Goal: Participate in discussion: Participate in discussion

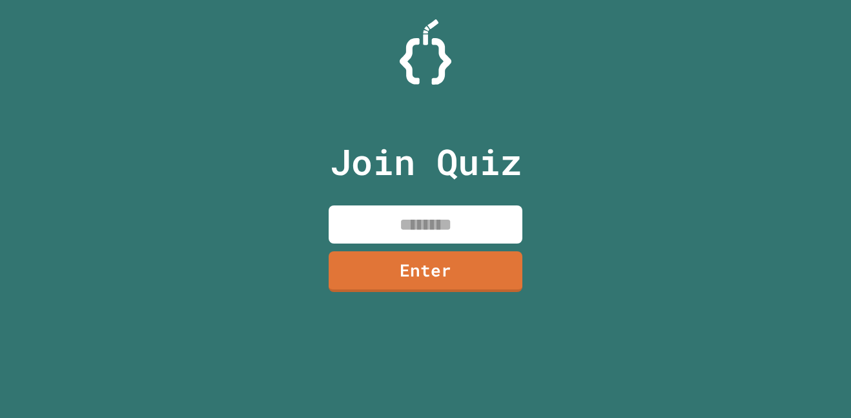
click at [433, 211] on input at bounding box center [426, 224] width 194 height 38
type input "********"
click at [449, 291] on link "Enter" at bounding box center [426, 271] width 194 height 41
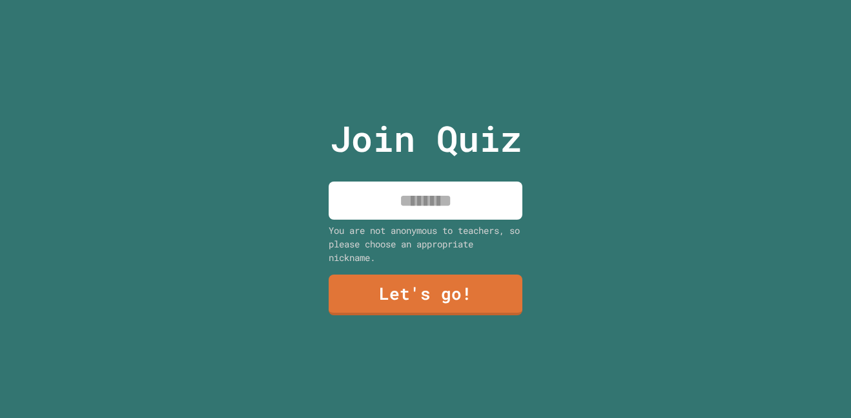
click at [469, 198] on input at bounding box center [426, 200] width 194 height 38
type input "****"
click at [503, 305] on link "Let's go!" at bounding box center [426, 294] width 194 height 41
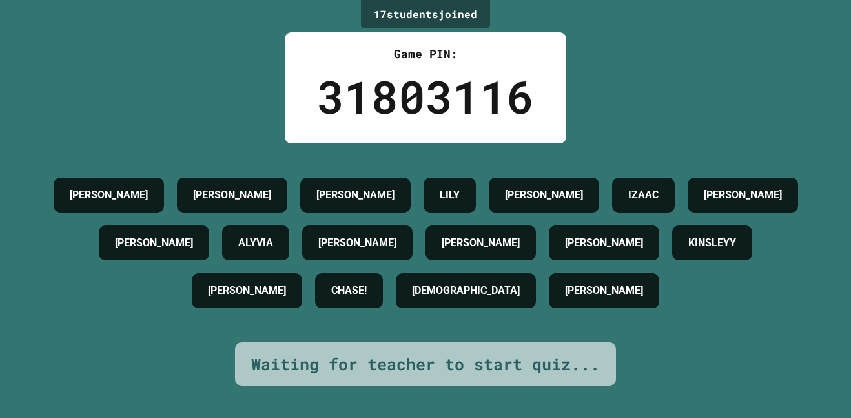
click at [810, 102] on div "17 student s joined Game PIN: 31803116 [PERSON_NAME] [PERSON_NAME] [PERSON_NAME…" at bounding box center [425, 209] width 851 height 418
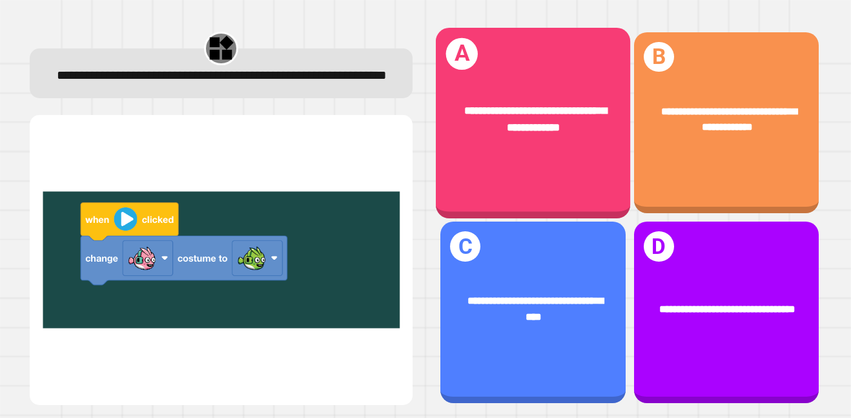
click at [557, 152] on div "**********" at bounding box center [533, 119] width 194 height 76
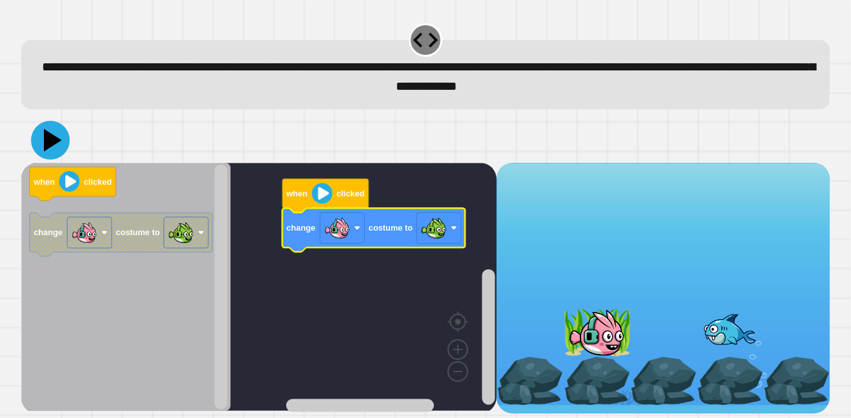
click at [54, 136] on icon at bounding box center [50, 140] width 39 height 39
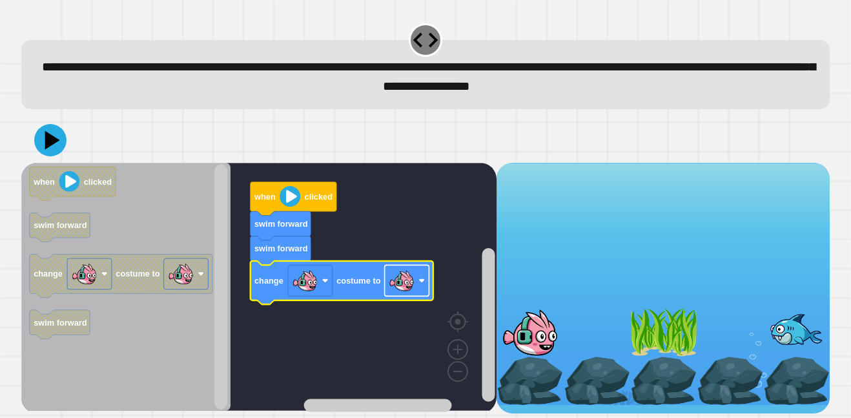
click at [404, 291] on image "Blockly Workspace" at bounding box center [402, 280] width 26 height 26
click at [57, 134] on icon at bounding box center [50, 140] width 39 height 39
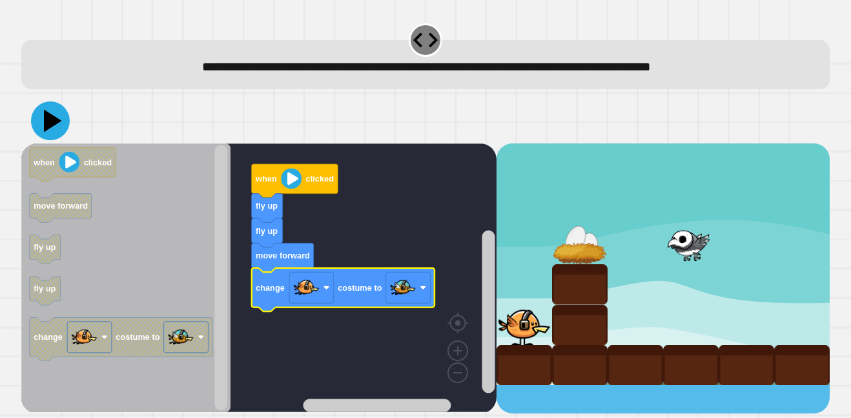
click at [400, 289] on image "Blockly Workspace" at bounding box center [403, 287] width 26 height 26
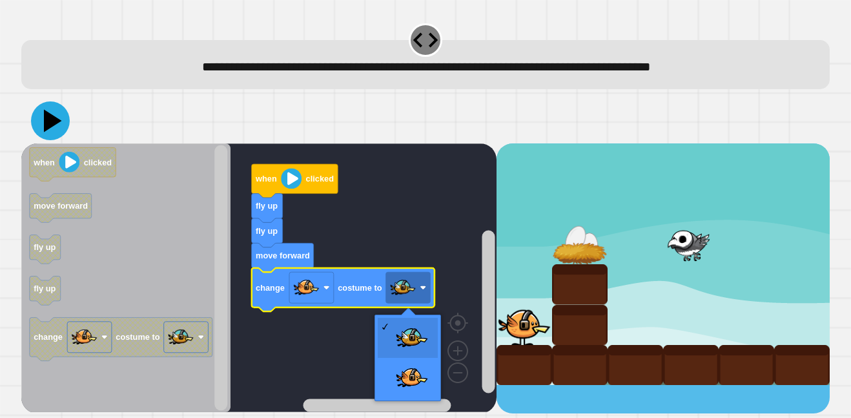
click at [48, 110] on icon at bounding box center [50, 120] width 39 height 39
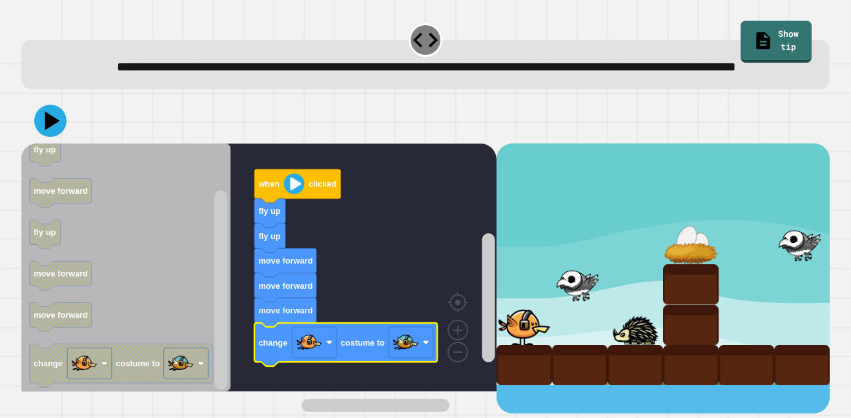
click at [47, 130] on icon at bounding box center [52, 120] width 15 height 19
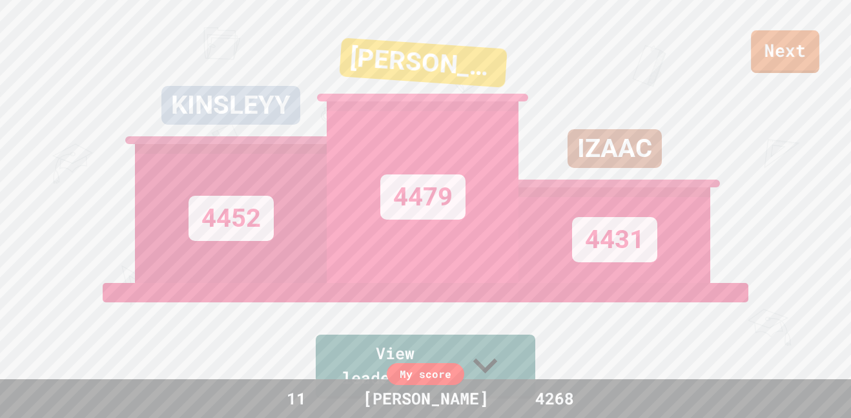
click at [781, 56] on link "Next" at bounding box center [785, 51] width 68 height 43
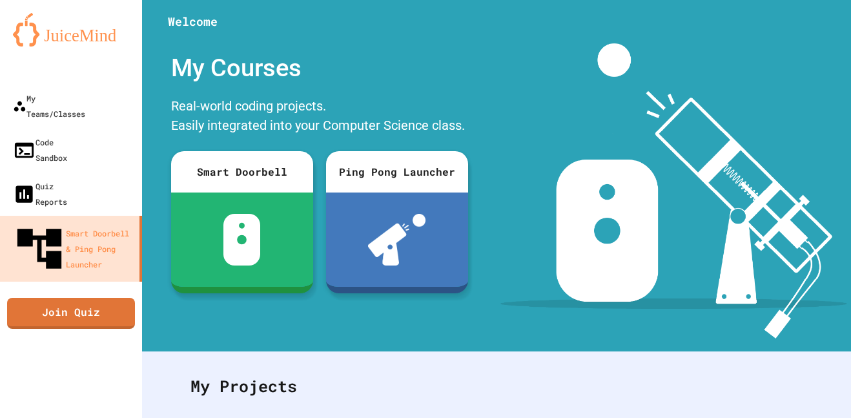
click at [54, 298] on link "Join Quiz" at bounding box center [71, 313] width 128 height 31
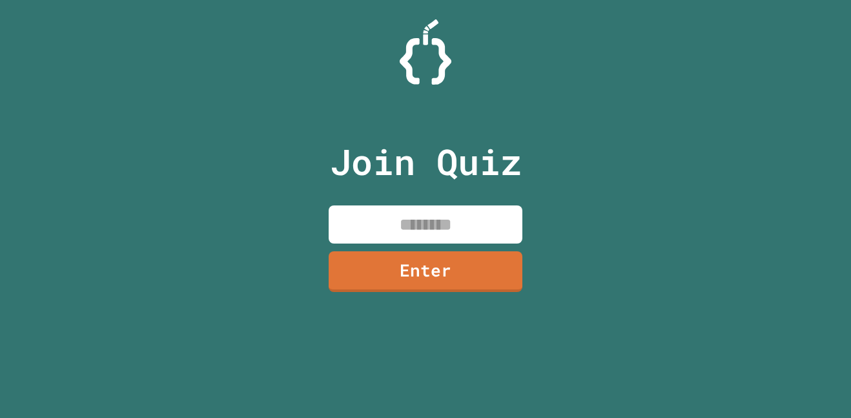
click at [477, 227] on input at bounding box center [426, 224] width 194 height 38
type input "********"
click at [488, 265] on link "Enter" at bounding box center [426, 271] width 194 height 41
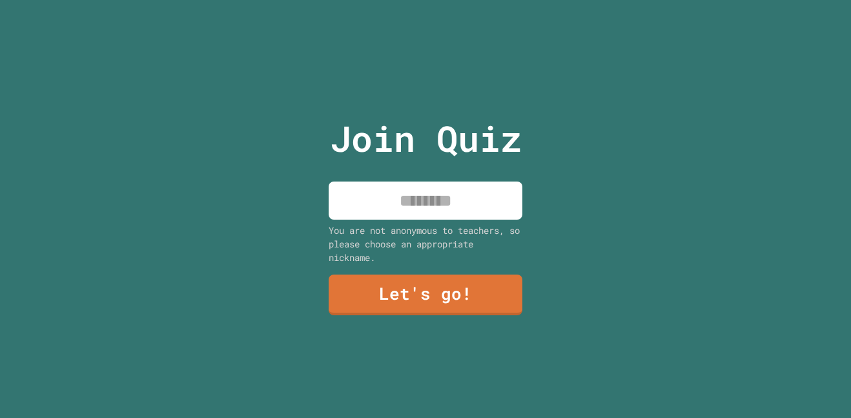
click at [486, 190] on input at bounding box center [426, 200] width 194 height 38
type input "****"
click at [451, 289] on link "Let's go!" at bounding box center [426, 294] width 194 height 41
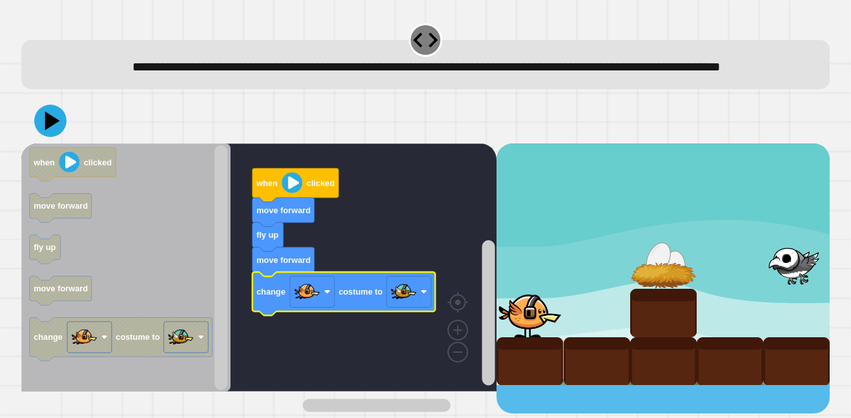
click at [51, 130] on icon at bounding box center [52, 120] width 15 height 19
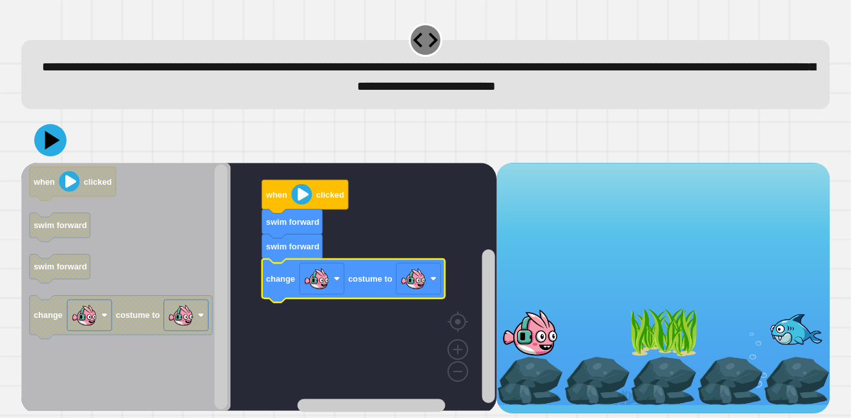
click at [405, 278] on image "Blockly Workspace" at bounding box center [413, 278] width 26 height 26
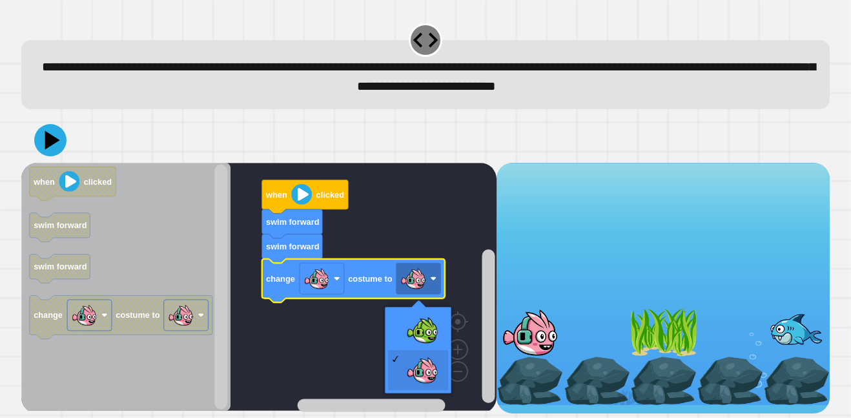
click at [431, 316] on rect "Blockly Workspace" at bounding box center [259, 287] width 476 height 248
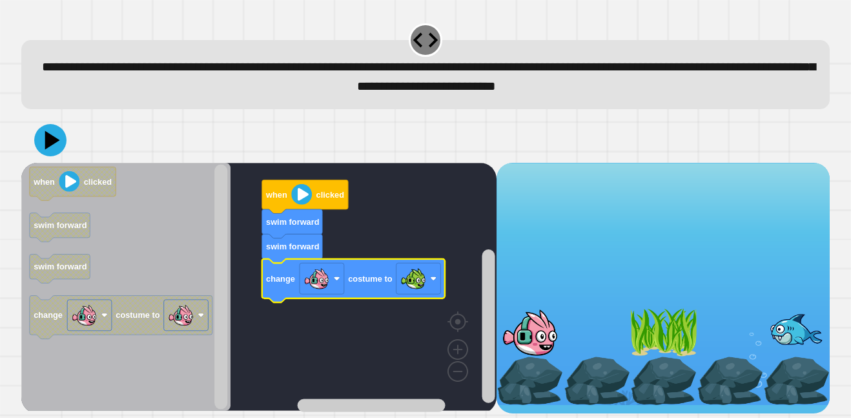
click at [61, 150] on icon at bounding box center [50, 140] width 32 height 32
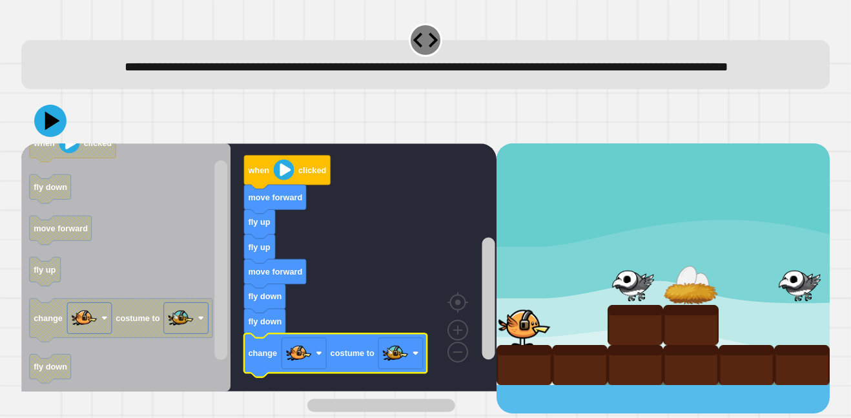
click at [41, 137] on icon at bounding box center [50, 121] width 32 height 32
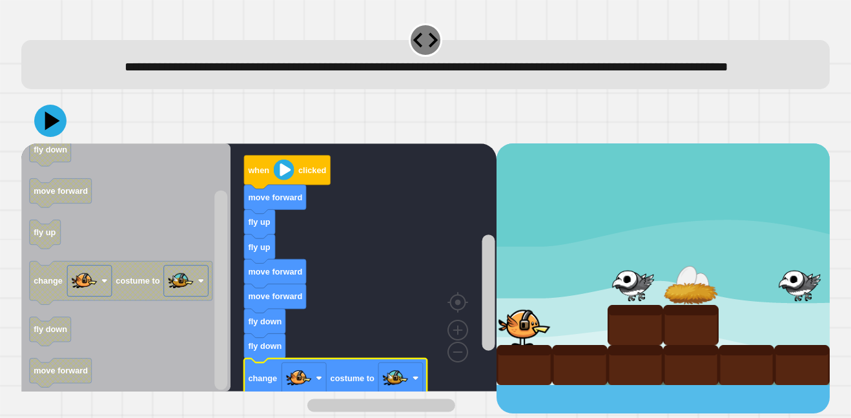
click at [46, 136] on icon at bounding box center [50, 121] width 32 height 32
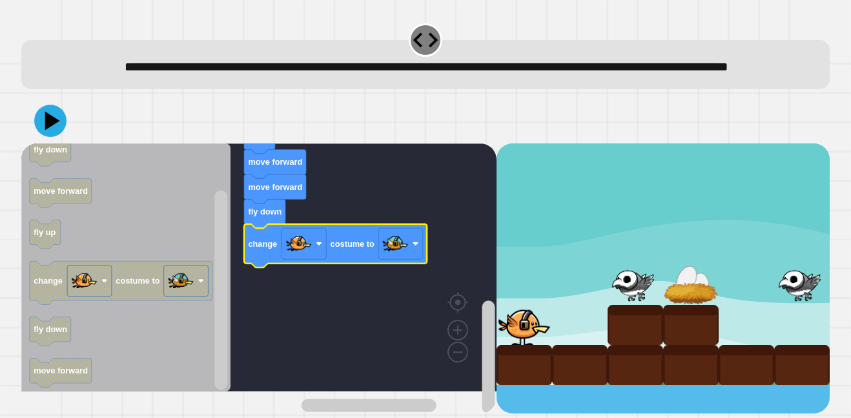
click at [57, 137] on icon at bounding box center [50, 121] width 32 height 32
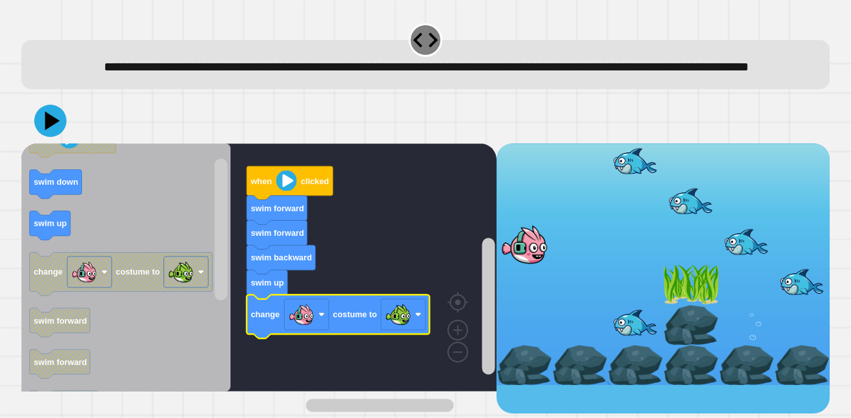
click at [45, 137] on icon at bounding box center [50, 121] width 32 height 32
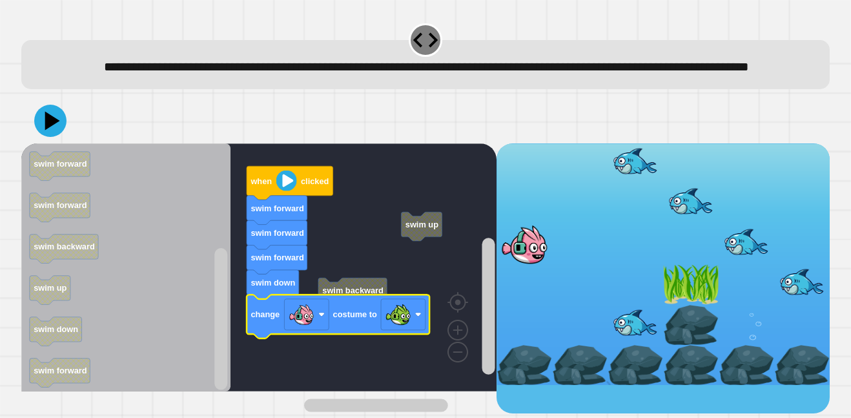
click at [57, 137] on icon at bounding box center [50, 121] width 32 height 32
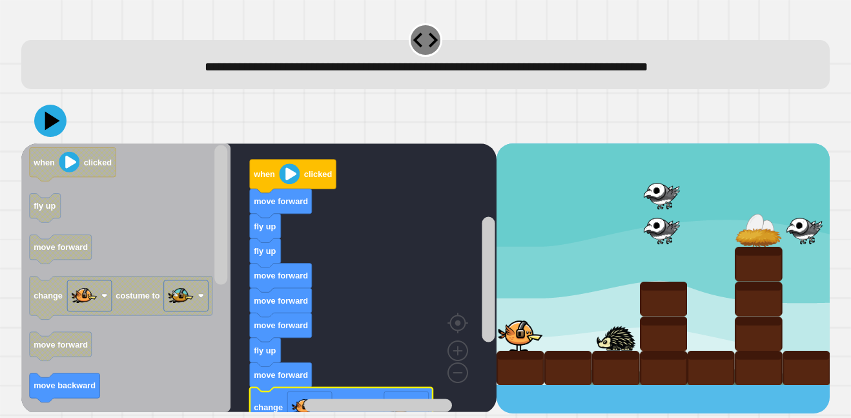
click at [53, 130] on icon at bounding box center [50, 121] width 32 height 32
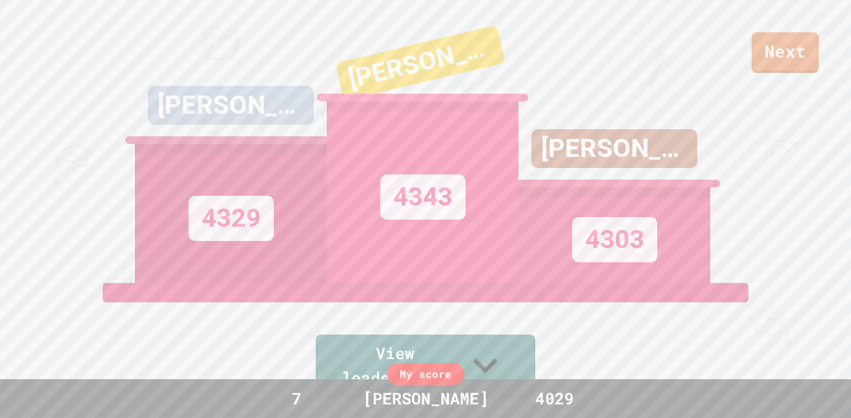
click at [794, 48] on link "Next" at bounding box center [785, 52] width 67 height 41
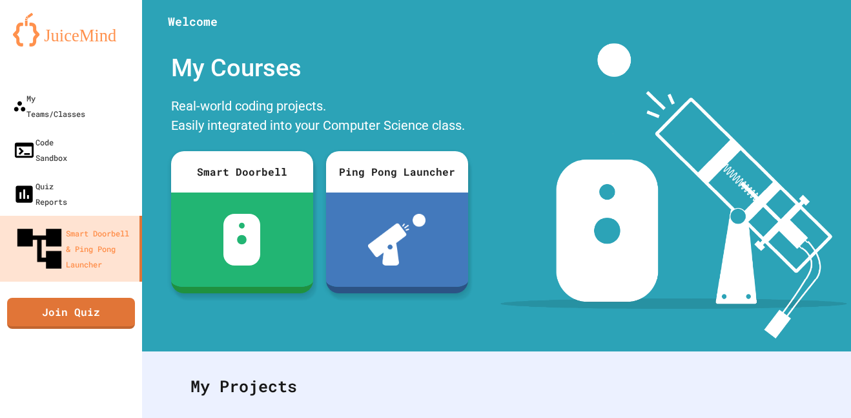
click at [101, 298] on link "Join Quiz" at bounding box center [71, 313] width 128 height 31
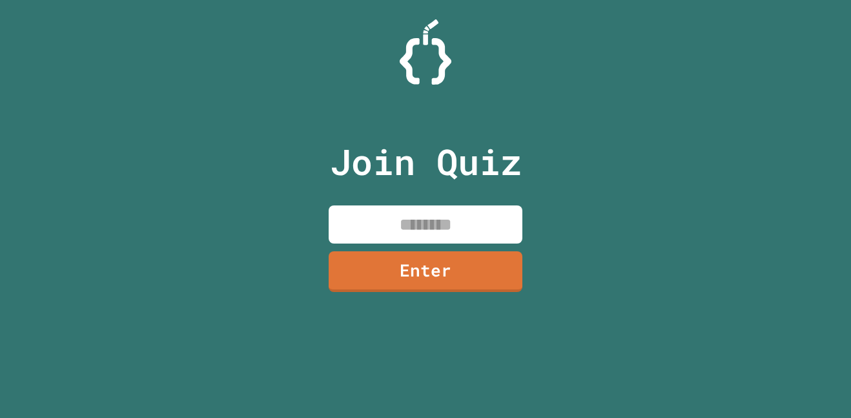
click at [406, 233] on input at bounding box center [426, 224] width 194 height 38
type input "********"
click at [433, 268] on link "Enter" at bounding box center [426, 271] width 194 height 41
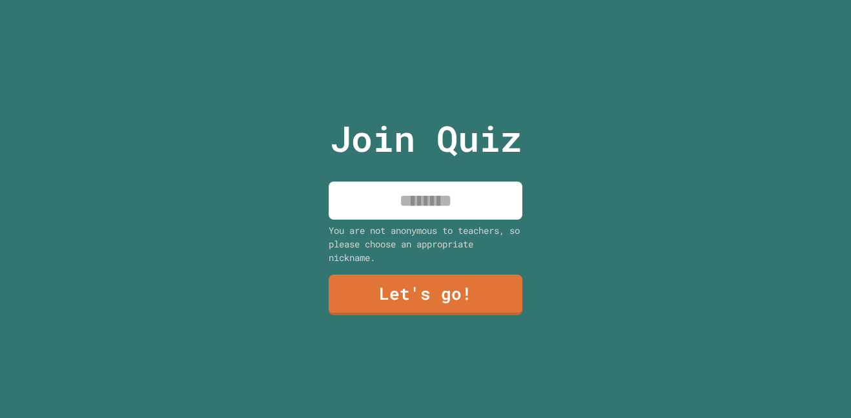
click at [444, 208] on input at bounding box center [426, 200] width 194 height 38
type input "****"
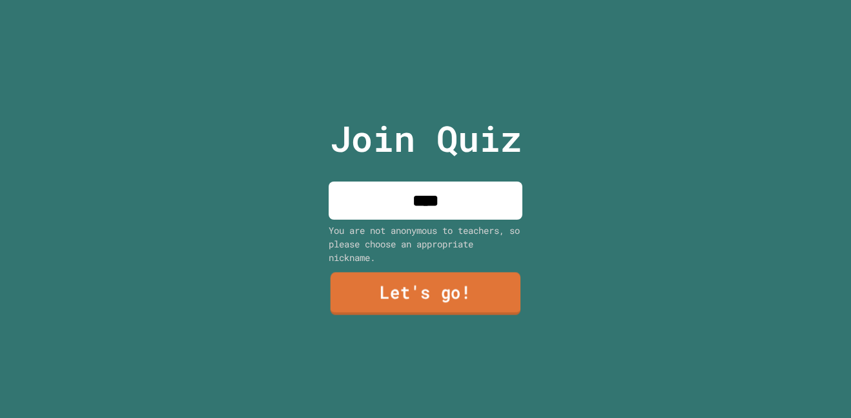
click at [415, 298] on link "Let's go!" at bounding box center [426, 293] width 190 height 43
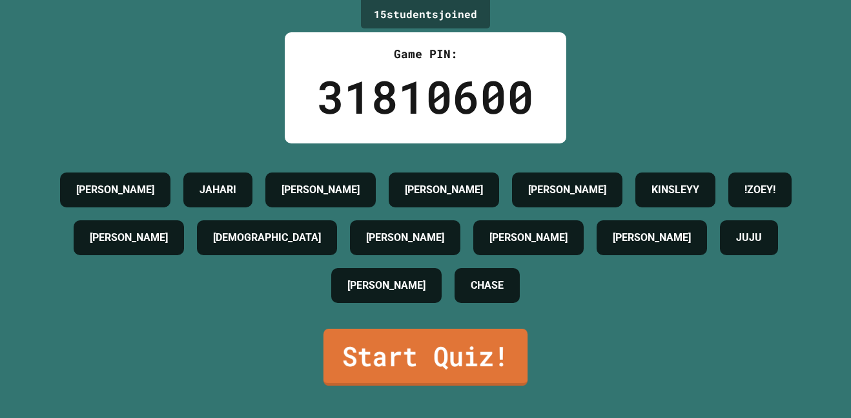
click at [454, 365] on link "Start Quiz!" at bounding box center [425, 357] width 204 height 57
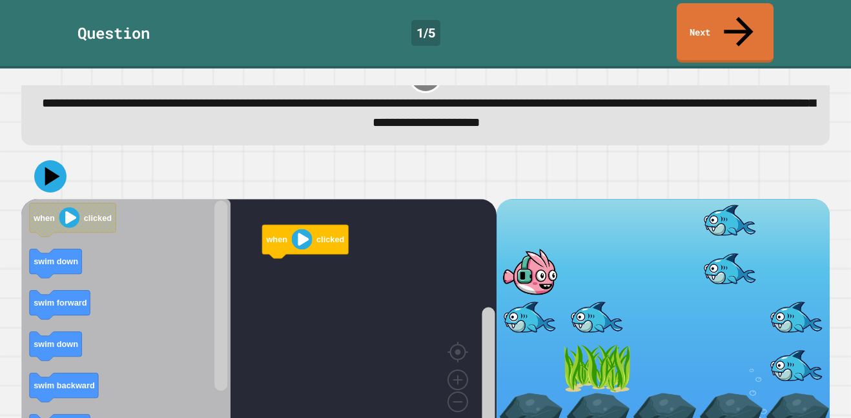
scroll to position [32, 0]
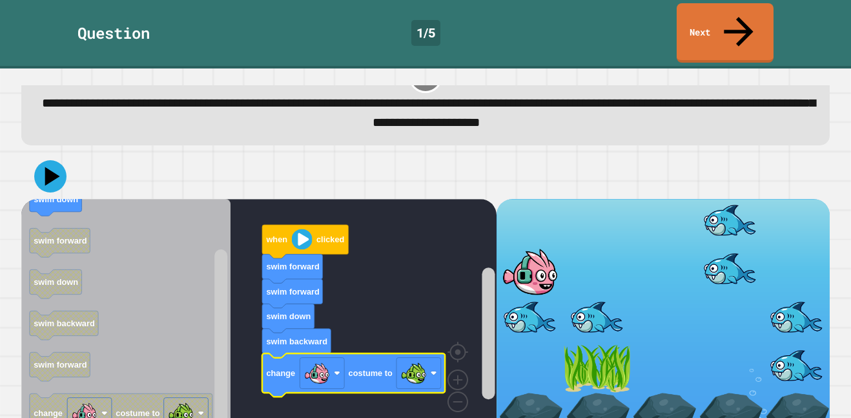
click at [41, 160] on icon at bounding box center [50, 176] width 32 height 32
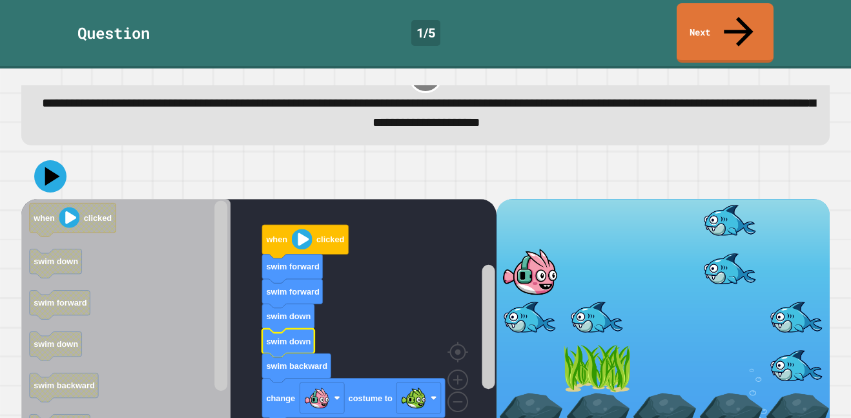
click at [43, 160] on icon at bounding box center [50, 176] width 32 height 32
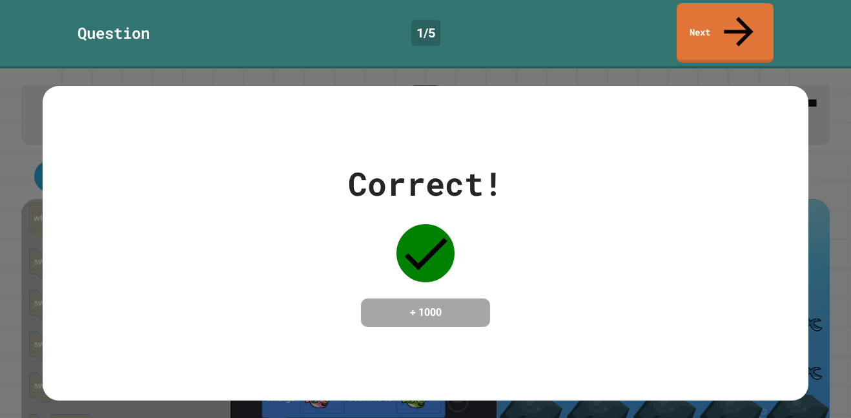
click at [739, 17] on icon at bounding box center [738, 31] width 29 height 29
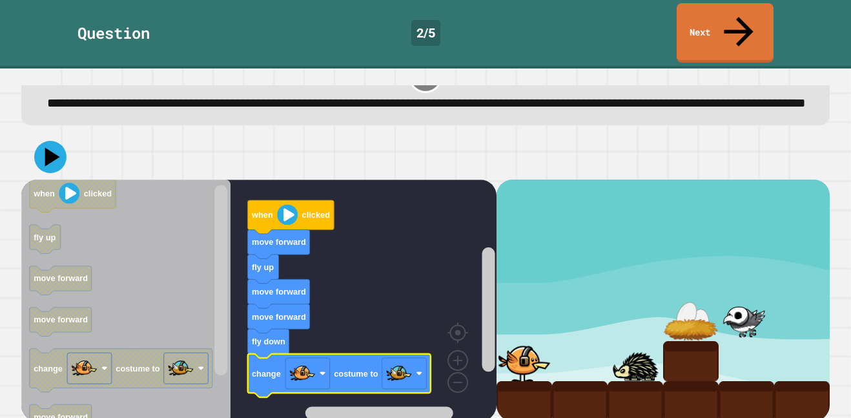
click at [55, 150] on icon at bounding box center [52, 156] width 15 height 19
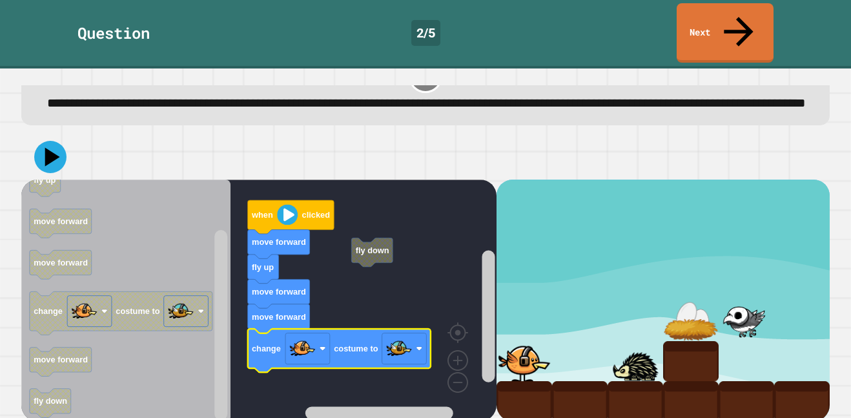
click at [49, 147] on icon at bounding box center [52, 156] width 15 height 19
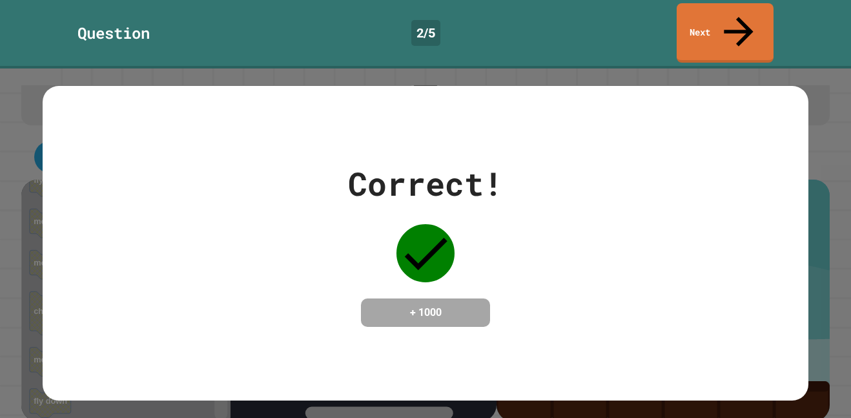
click at [744, 27] on link "Next" at bounding box center [725, 32] width 97 height 59
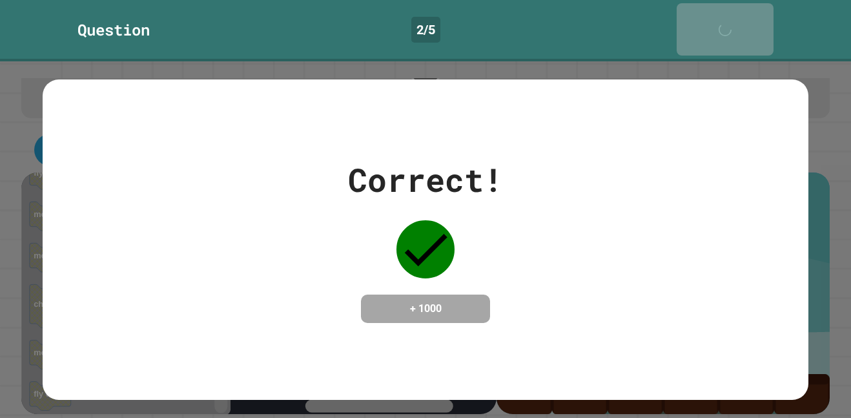
scroll to position [31, 0]
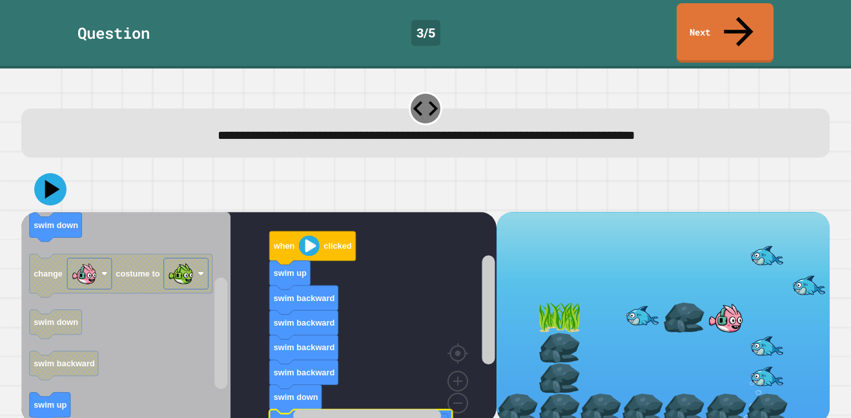
click at [46, 173] on icon at bounding box center [50, 189] width 32 height 32
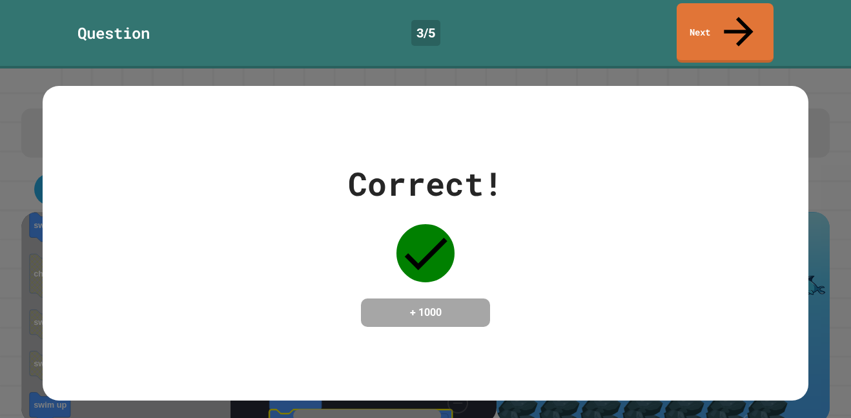
click at [747, 16] on link "Next" at bounding box center [725, 32] width 97 height 59
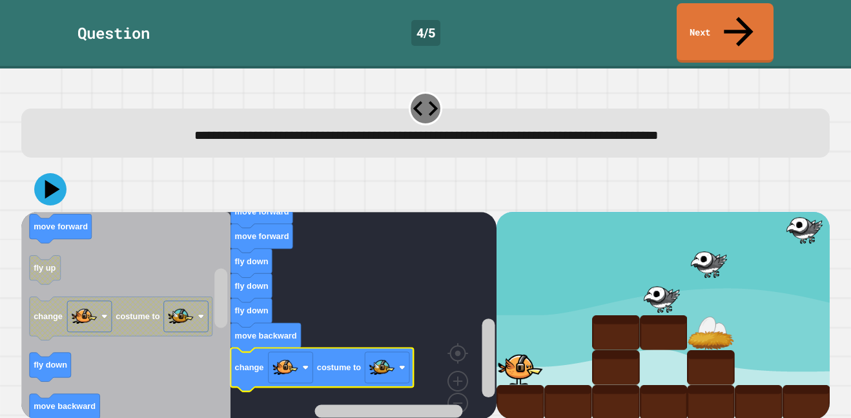
click at [65, 173] on button at bounding box center [50, 189] width 32 height 32
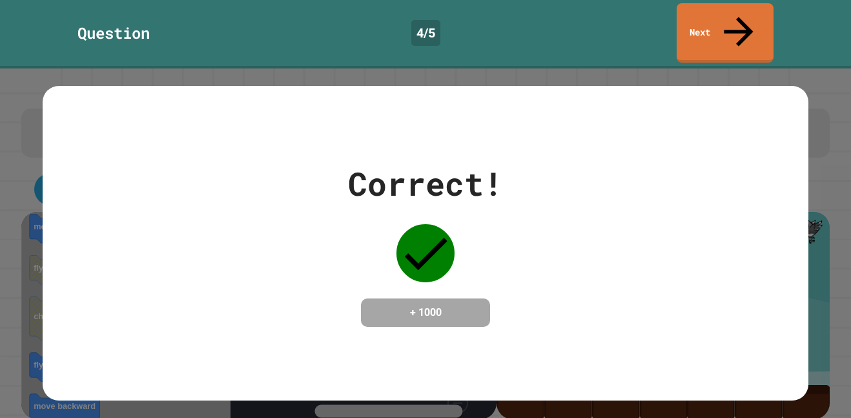
click at [747, 3] on link "Next" at bounding box center [725, 32] width 97 height 59
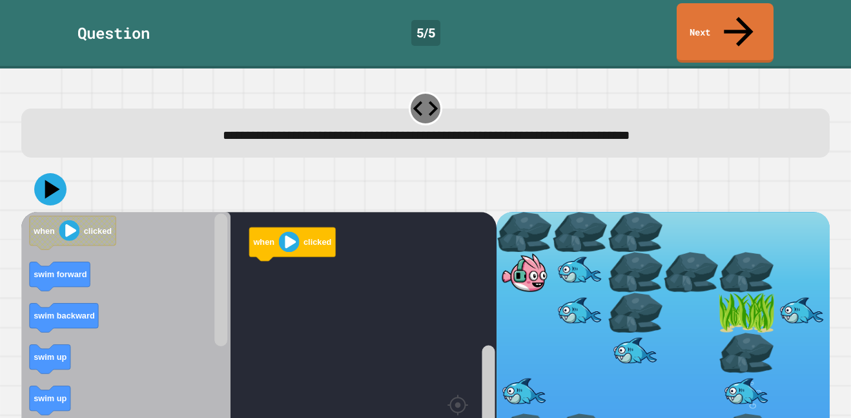
scroll to position [52, 0]
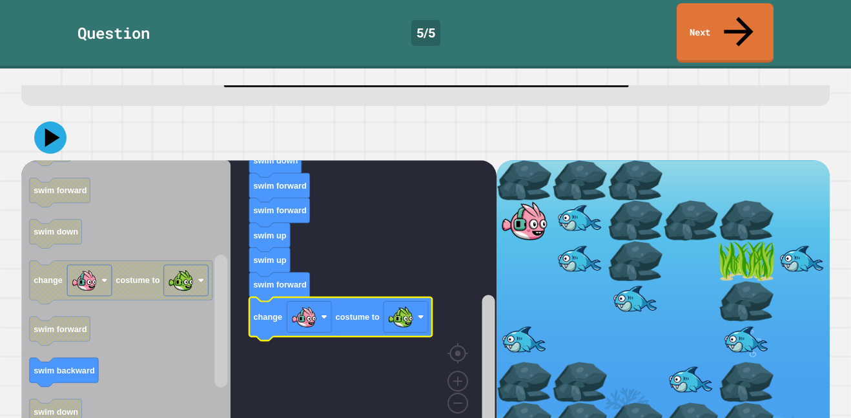
click at [48, 128] on icon at bounding box center [52, 137] width 15 height 19
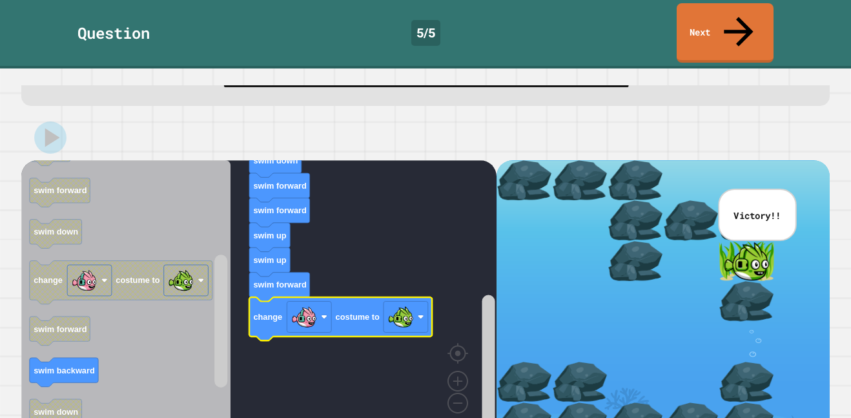
click at [743, 23] on link "Next" at bounding box center [725, 32] width 97 height 59
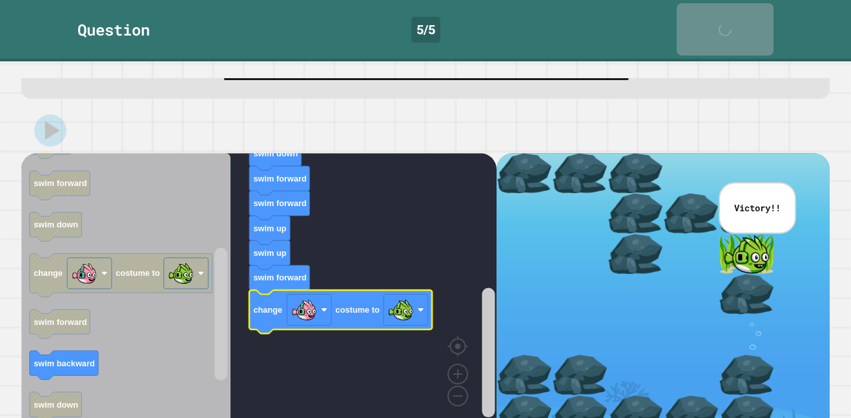
scroll to position [50, 0]
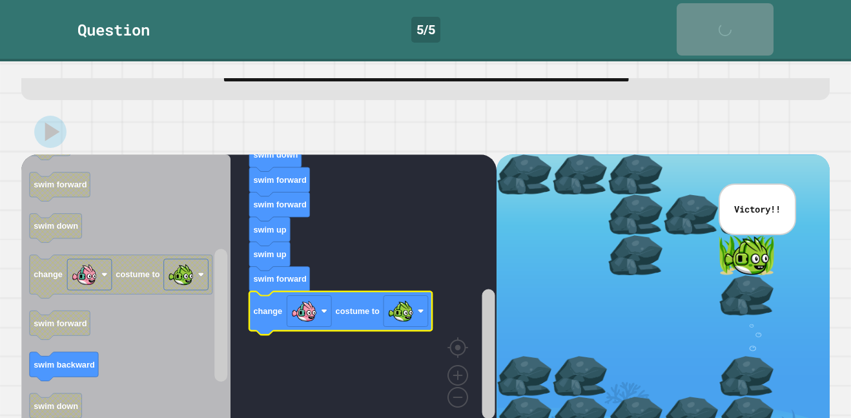
click at [734, 25] on link "Next" at bounding box center [725, 29] width 97 height 52
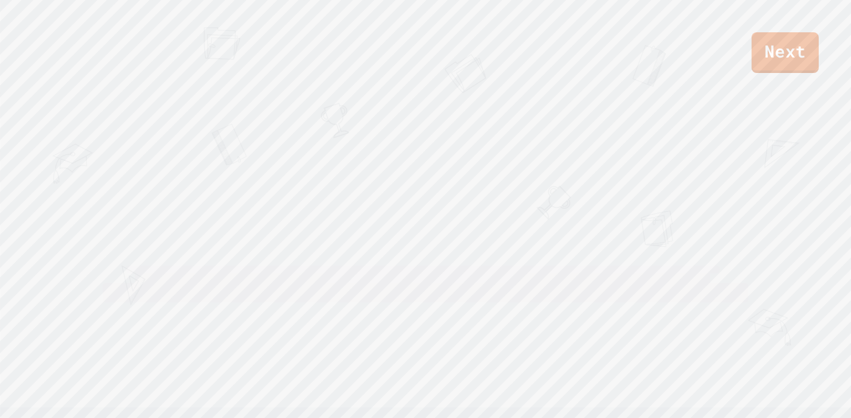
click at [735, 21] on div "Next" at bounding box center [425, 36] width 851 height 73
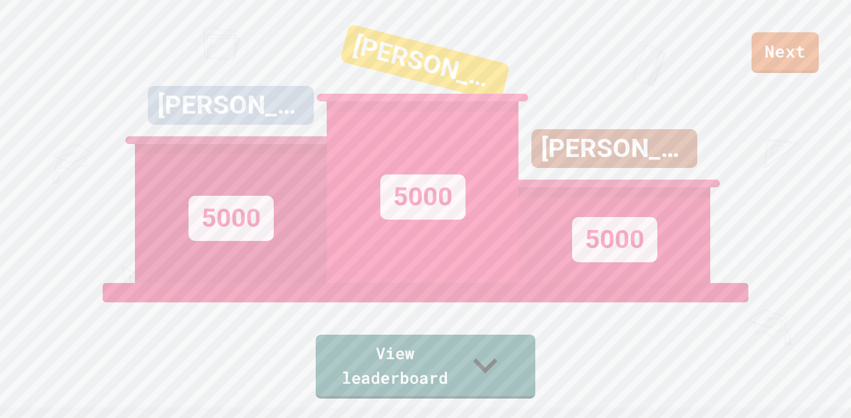
click at [525, 377] on link "View leaderboard" at bounding box center [426, 366] width 220 height 64
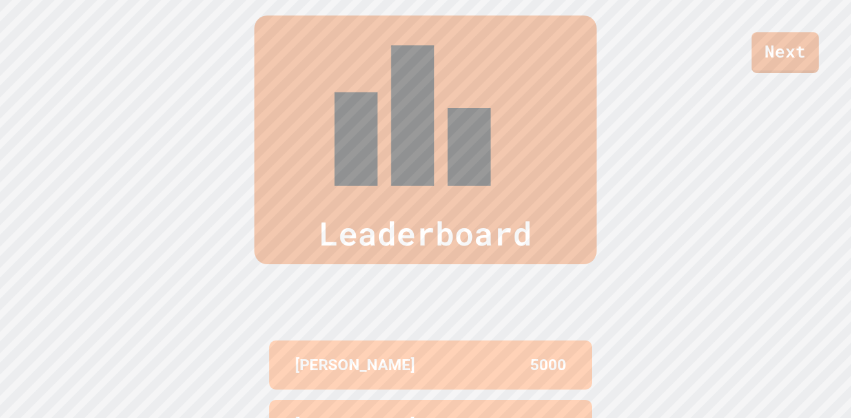
scroll to position [533, 0]
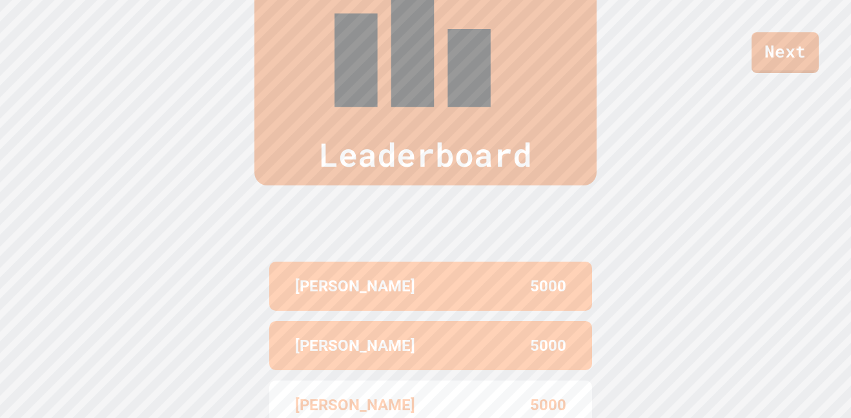
click at [783, 56] on link "Next" at bounding box center [785, 52] width 67 height 41
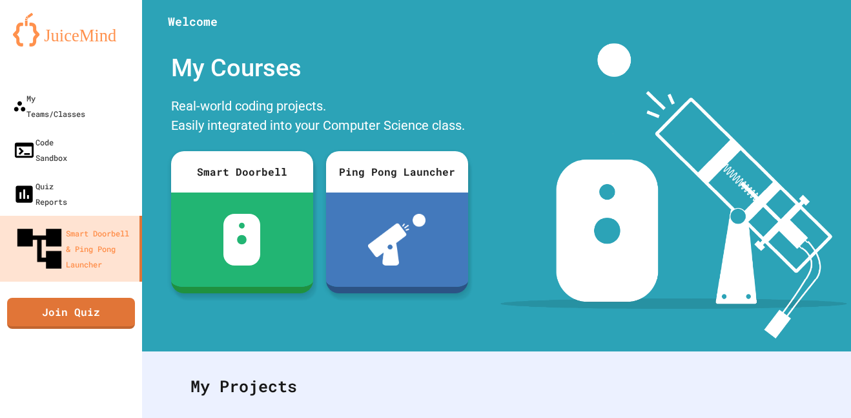
click at [812, 274] on img at bounding box center [673, 190] width 346 height 295
